Goal: Task Accomplishment & Management: Manage account settings

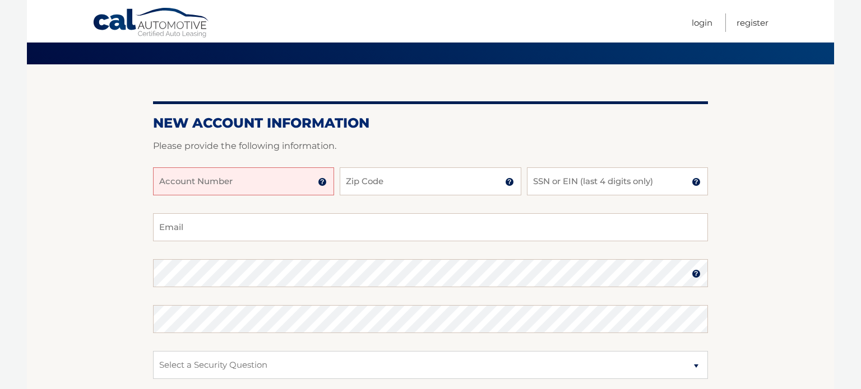
scroll to position [83, 0]
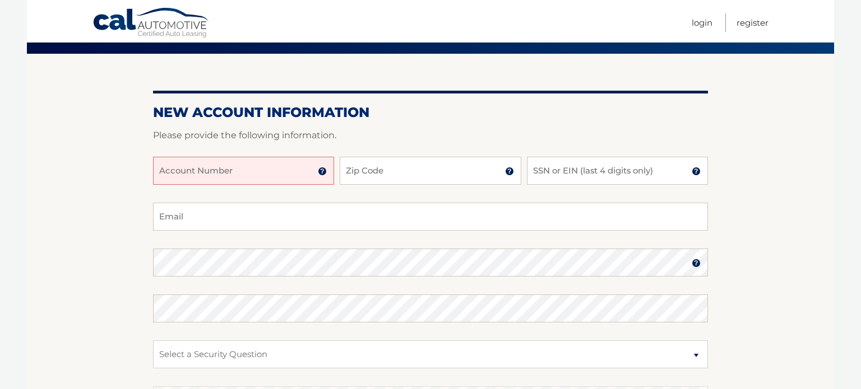
click at [248, 168] on input "Account Number" at bounding box center [243, 171] width 181 height 28
type input "44456008056"
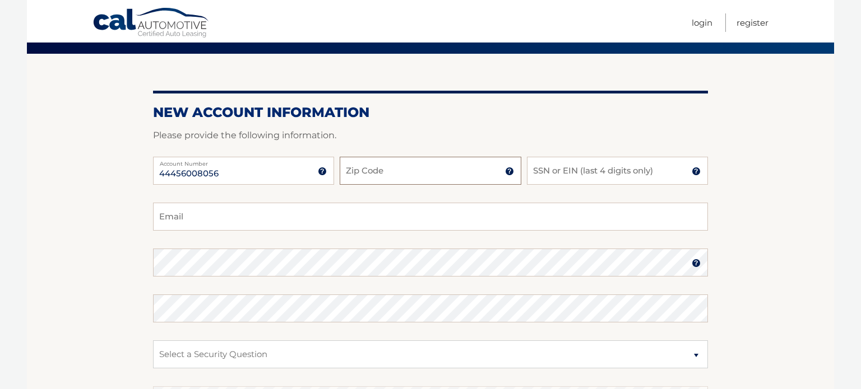
click at [394, 166] on input "Zip Code" at bounding box center [430, 171] width 181 height 28
type input "07064"
type input "vgallo1120@yahoo.com"
click at [560, 178] on input "SSN or EIN (last 4 digits only)" at bounding box center [617, 171] width 181 height 28
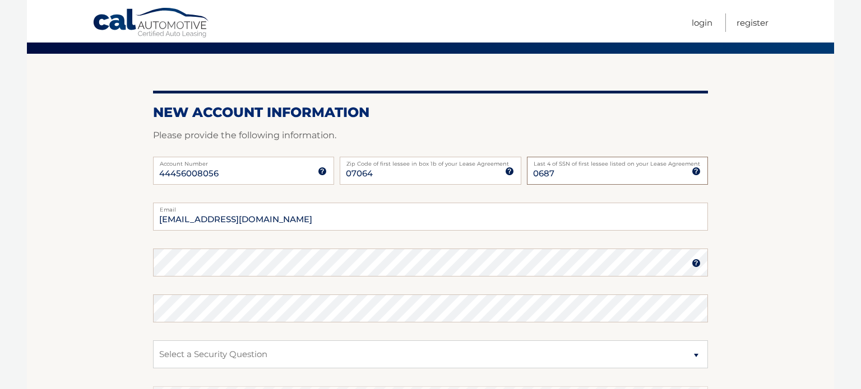
type input "0687"
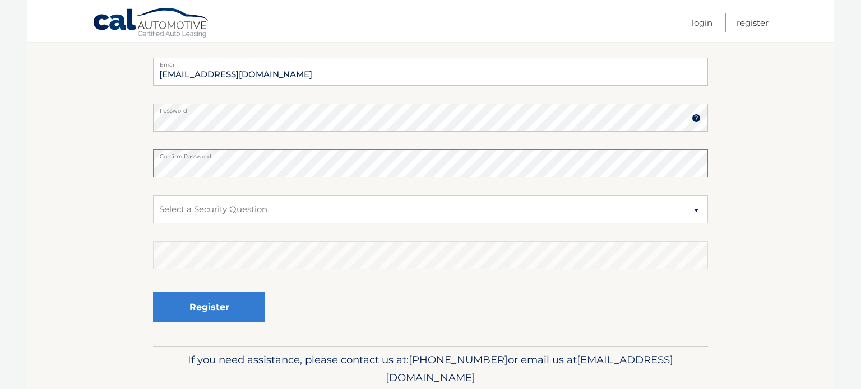
scroll to position [270, 0]
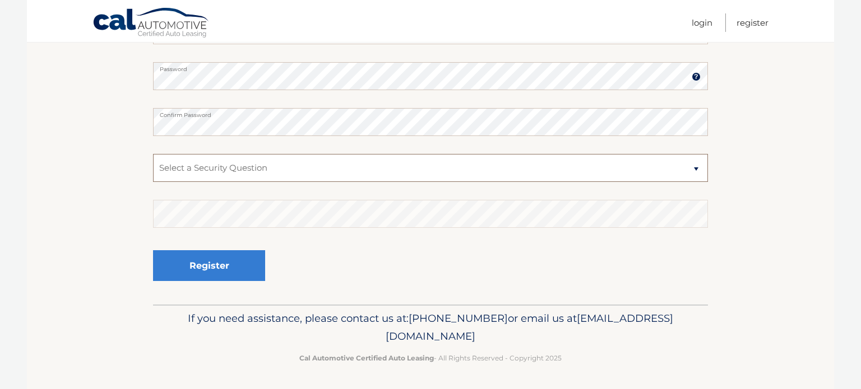
click at [379, 162] on select "Select a Security Question What was the name of your elementary school? What is…" at bounding box center [430, 168] width 555 height 28
select select "2"
click at [153, 154] on select "Select a Security Question What was the name of your elementary school? What is…" at bounding box center [430, 168] width 555 height 28
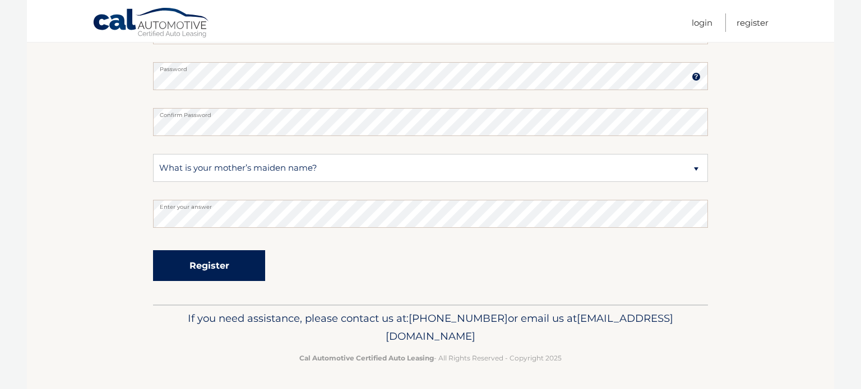
click at [247, 263] on button "Register" at bounding box center [209, 265] width 112 height 31
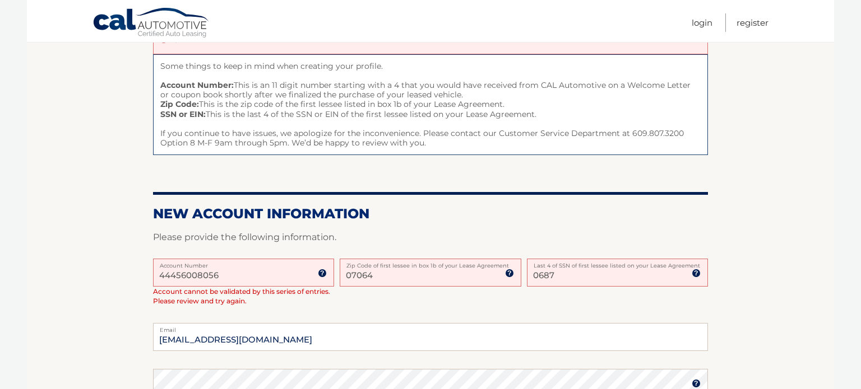
scroll to position [121, 0]
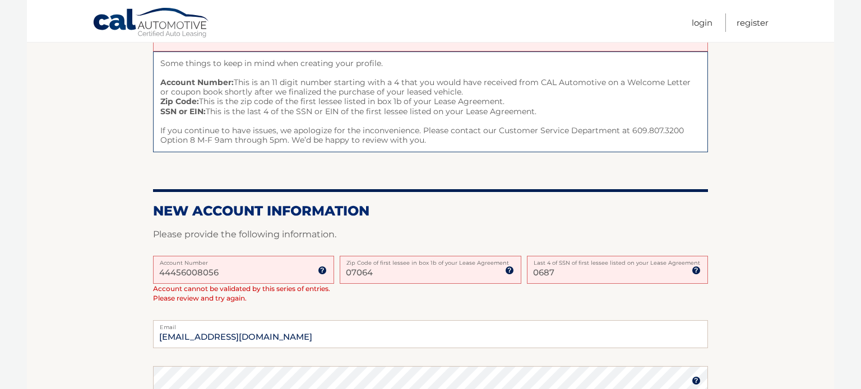
click at [576, 272] on input "0687" at bounding box center [617, 270] width 181 height 28
type input "0"
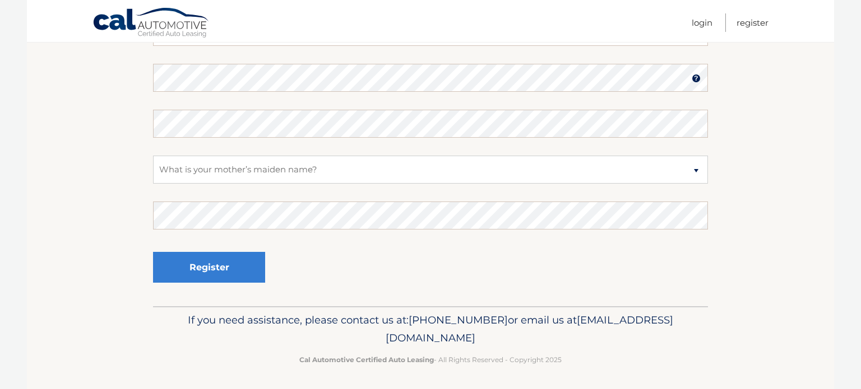
type input "1847"
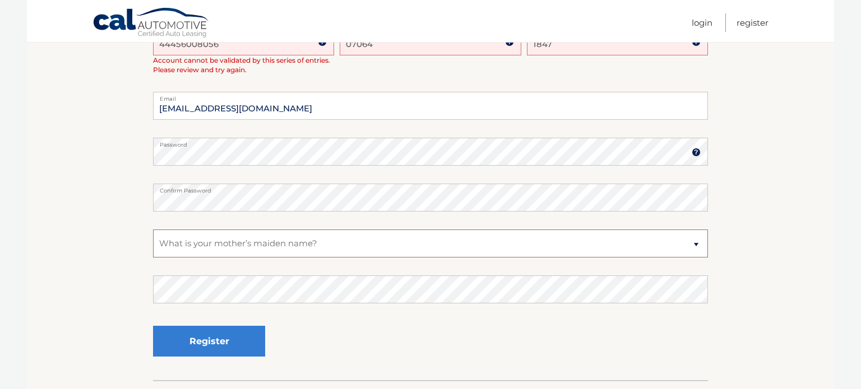
scroll to position [350, 0]
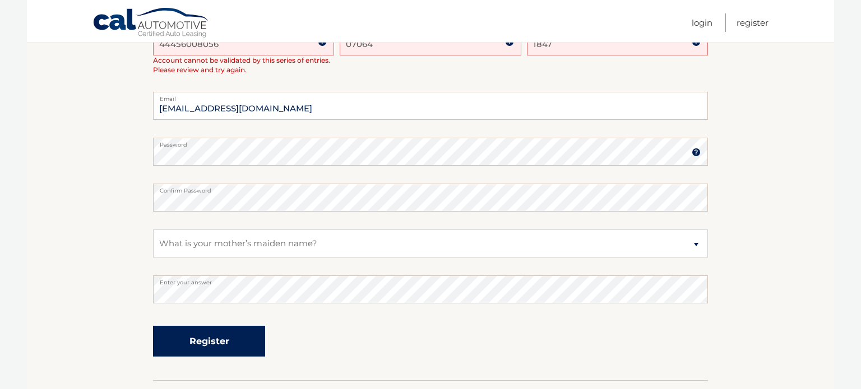
click at [207, 347] on button "Register" at bounding box center [209, 341] width 112 height 31
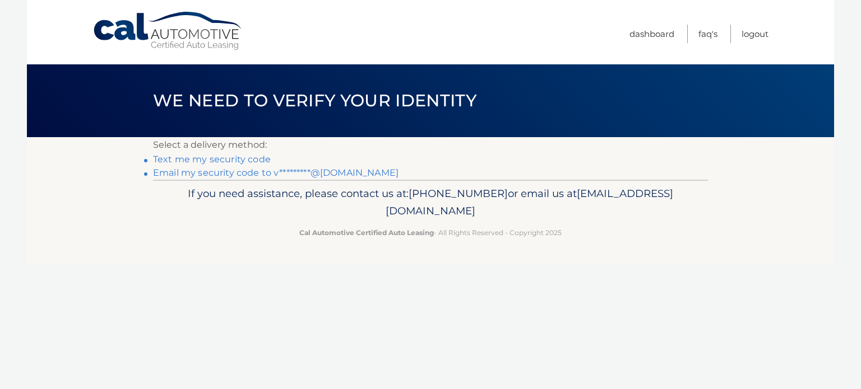
click at [210, 160] on link "Text me my security code" at bounding box center [212, 159] width 118 height 11
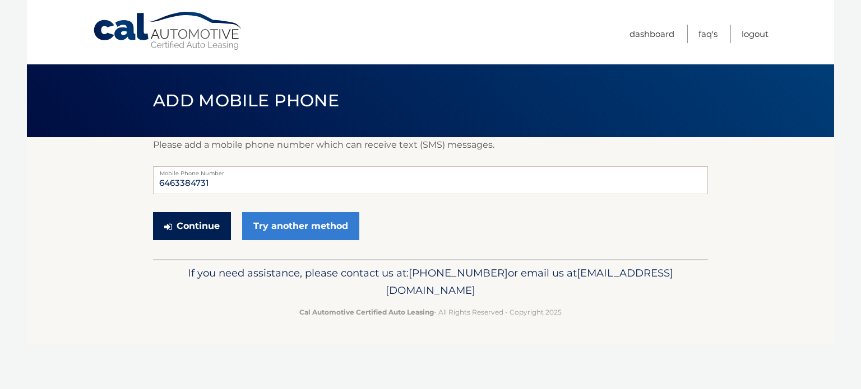
click at [180, 235] on button "Continue" at bounding box center [192, 226] width 78 height 28
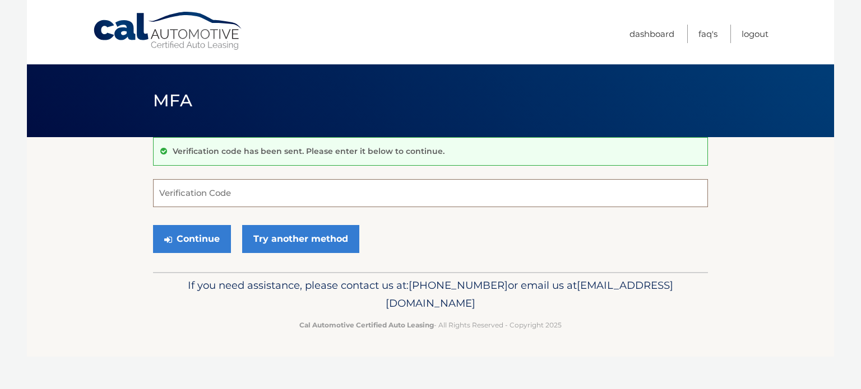
click at [190, 182] on input "Verification Code" at bounding box center [430, 193] width 555 height 28
type input "447465"
click at [197, 232] on button "Continue" at bounding box center [192, 239] width 78 height 28
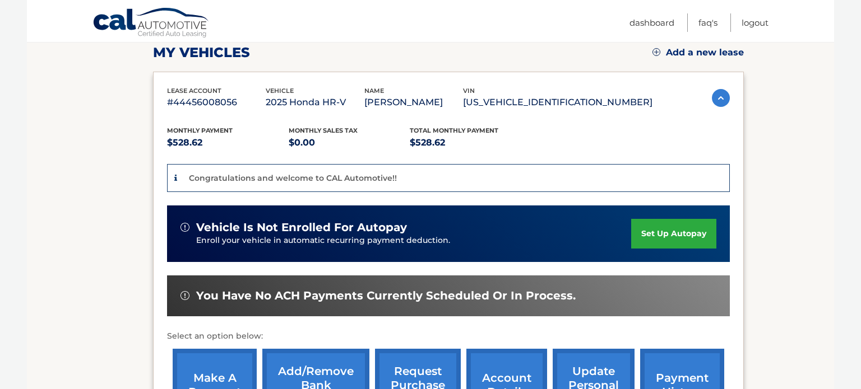
scroll to position [166, 0]
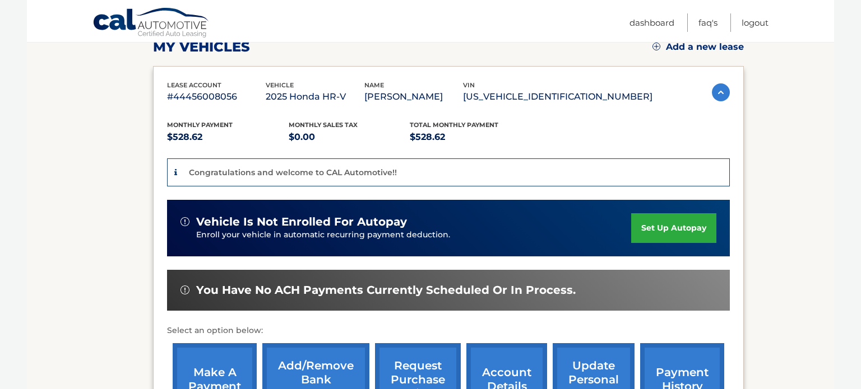
click at [691, 233] on link "set up autopay" at bounding box center [673, 228] width 85 height 30
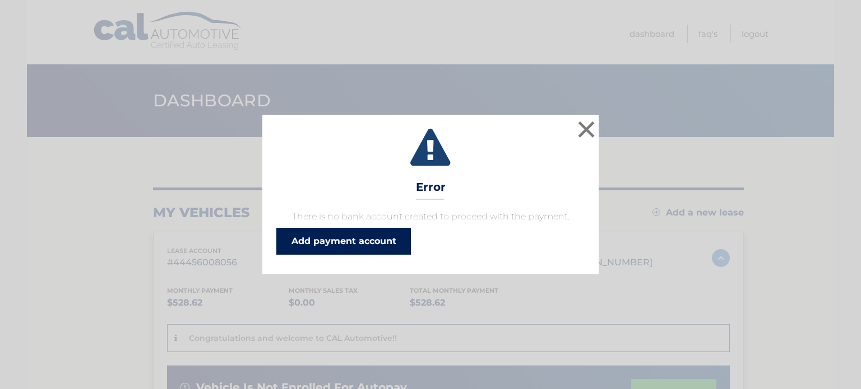
click at [374, 244] on link "Add payment account" at bounding box center [343, 241] width 134 height 27
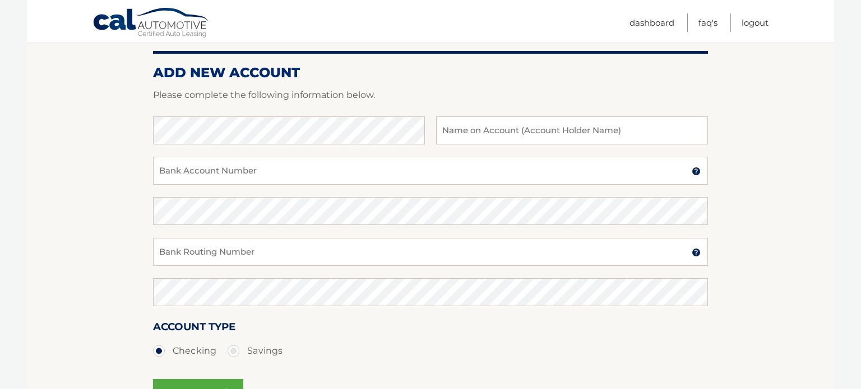
scroll to position [127, 0]
type input "Vanessa Viera"
click at [253, 174] on input "Bank Account Number" at bounding box center [430, 170] width 555 height 28
type input "8001062532"
click at [226, 252] on input "Bank Routing Number" at bounding box center [430, 252] width 555 height 28
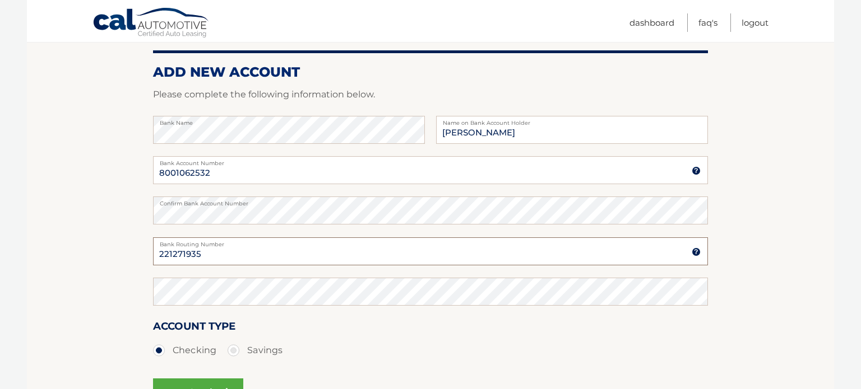
type input "221271935"
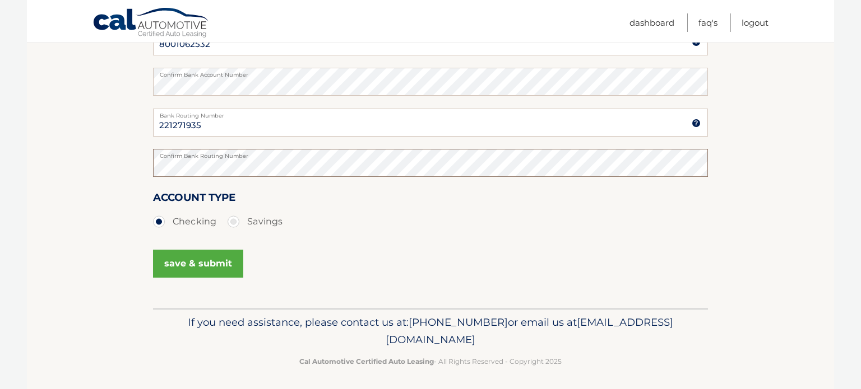
scroll to position [260, 0]
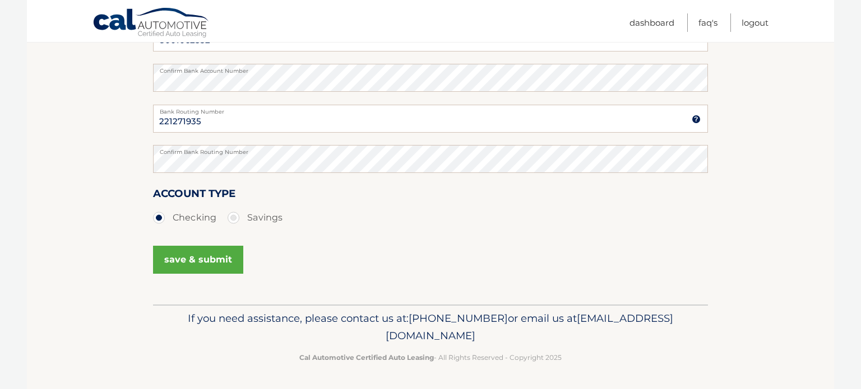
click at [164, 269] on button "save & submit" at bounding box center [198, 260] width 90 height 28
click at [203, 257] on button "save & submit" at bounding box center [198, 260] width 90 height 28
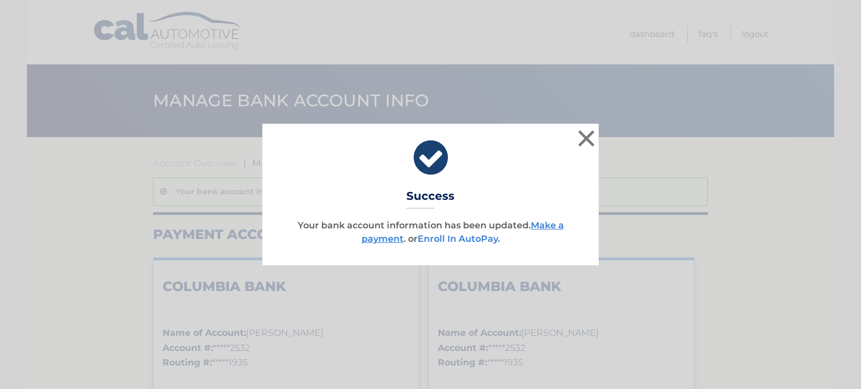
click at [481, 238] on link "Enroll In AutoPay" at bounding box center [457, 239] width 80 height 11
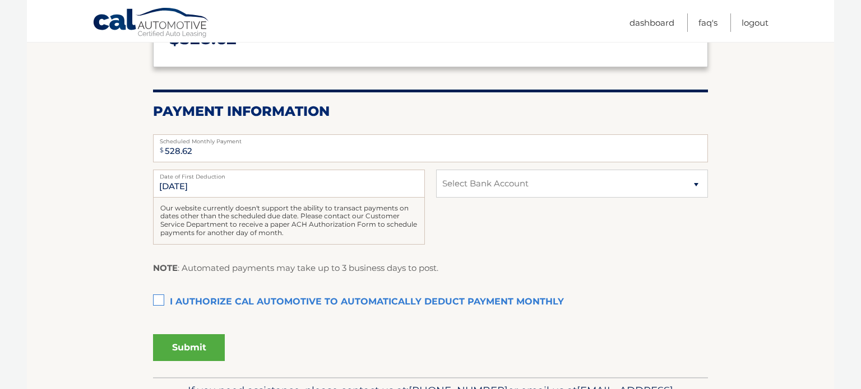
scroll to position [184, 0]
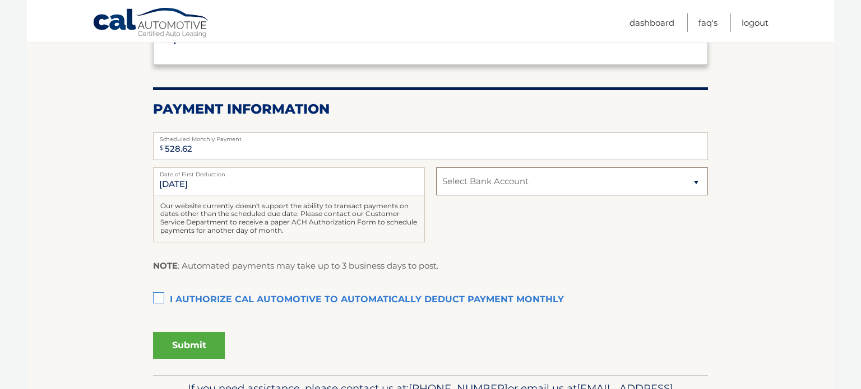
click at [490, 185] on select "Select Bank Account Checking COLUMBIA BANK *****2532 Checking COLUMBIA BANK ***…" at bounding box center [572, 182] width 272 height 28
select select "YzhhMDFkNTgtNTVkMy00MDdmLTliMDMtNTdjNzk4ZTZkYzQ5"
click at [436, 168] on select "Select Bank Account Checking COLUMBIA BANK *****2532 Checking COLUMBIA BANK ***…" at bounding box center [572, 182] width 272 height 28
click at [159, 301] on label "I authorize cal automotive to automatically deduct payment monthly This checkbo…" at bounding box center [430, 300] width 555 height 22
click at [0, 0] on input "I authorize cal automotive to automatically deduct payment monthly This checkbo…" at bounding box center [0, 0] width 0 height 0
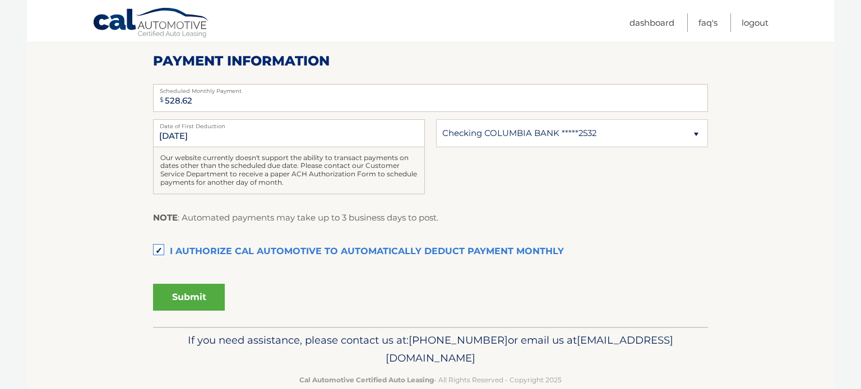
scroll to position [231, 0]
click at [177, 292] on button "Submit" at bounding box center [189, 298] width 72 height 27
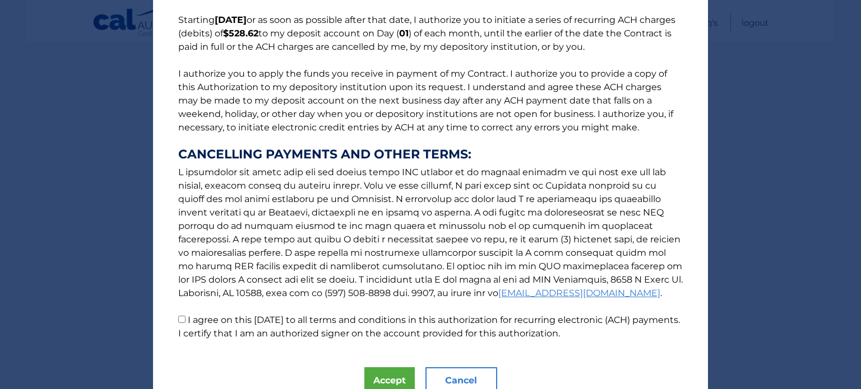
scroll to position [140, 0]
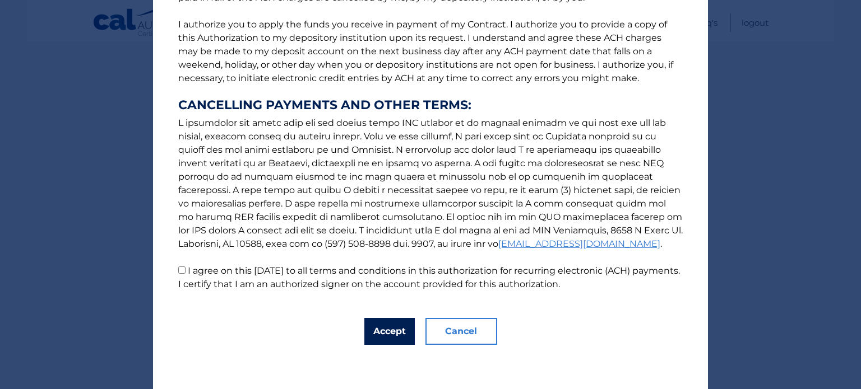
click at [372, 323] on button "Accept" at bounding box center [389, 331] width 50 height 27
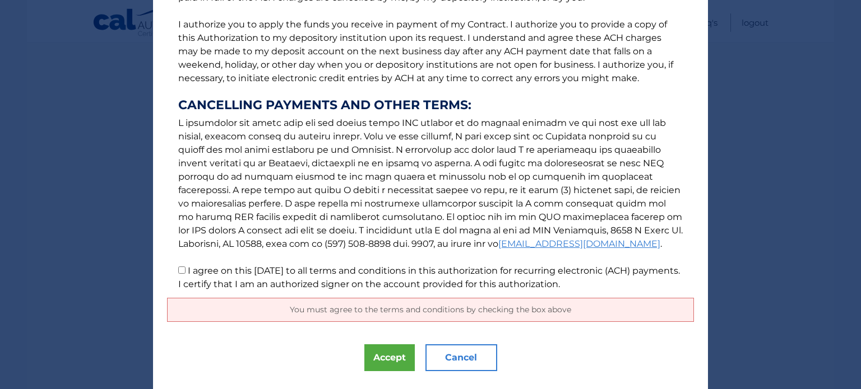
click at [184, 271] on input "I agree on this 09/17/2025 to all terms and conditions in this authorization fo…" at bounding box center [181, 270] width 7 height 7
checkbox input "true"
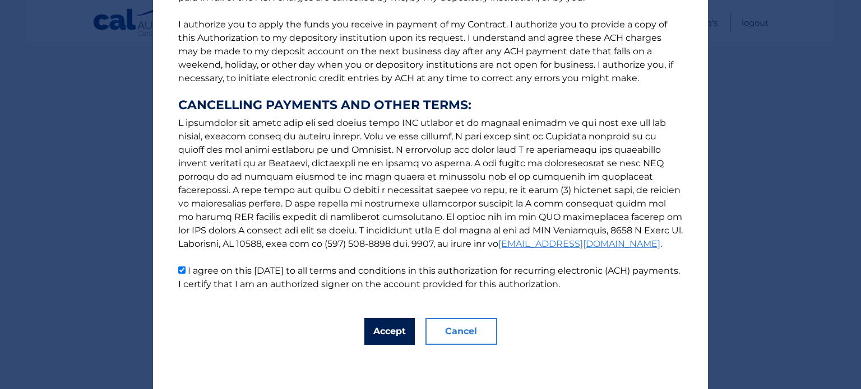
click at [407, 340] on button "Accept" at bounding box center [389, 331] width 50 height 27
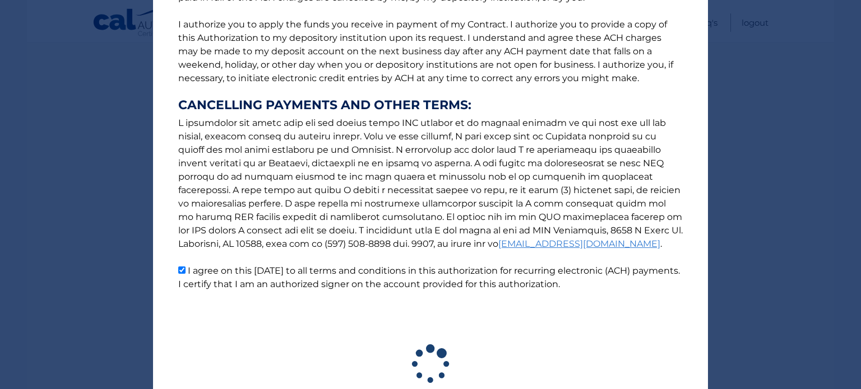
scroll to position [222, 0]
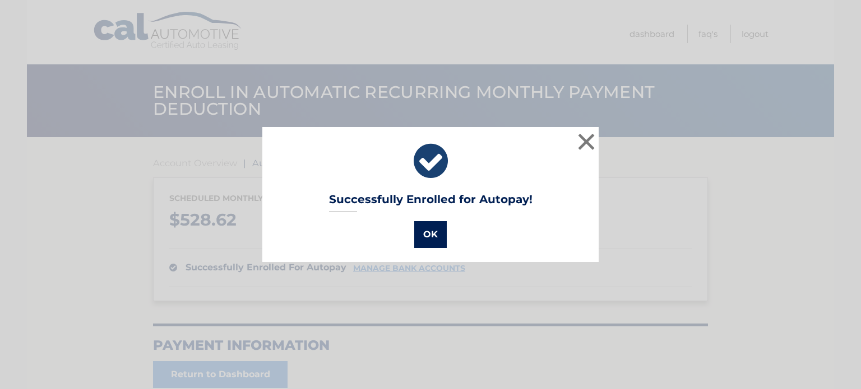
click at [431, 244] on button "OK" at bounding box center [430, 234] width 32 height 27
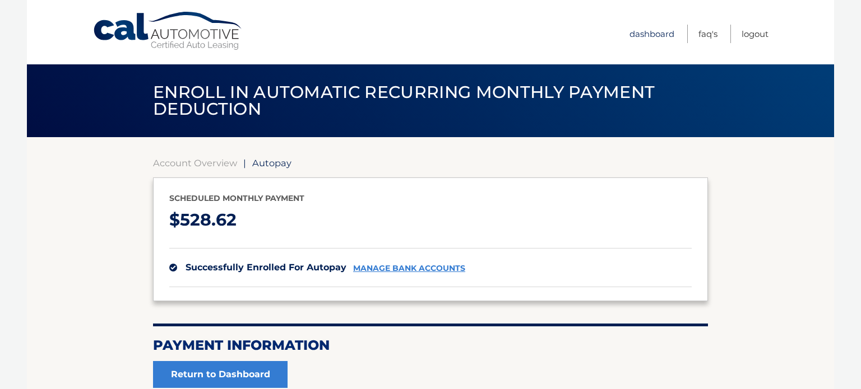
click at [667, 34] on link "Dashboard" at bounding box center [651, 34] width 45 height 18
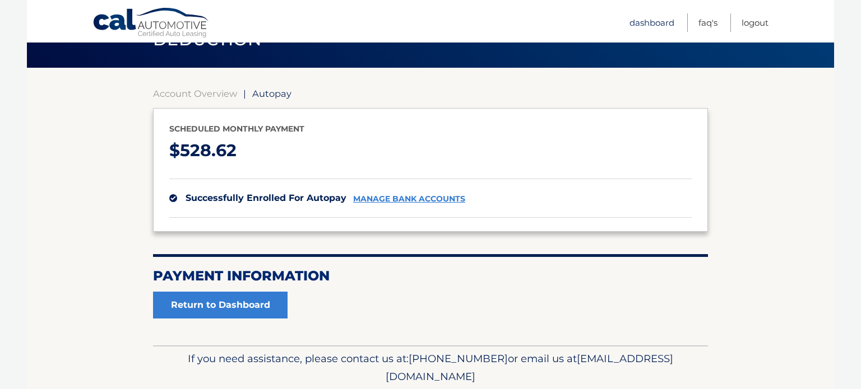
scroll to position [72, 0]
